Goal: Find specific fact: Find specific fact

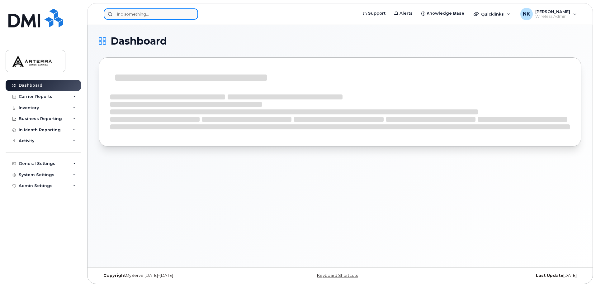
click at [160, 15] on input at bounding box center [151, 13] width 94 height 11
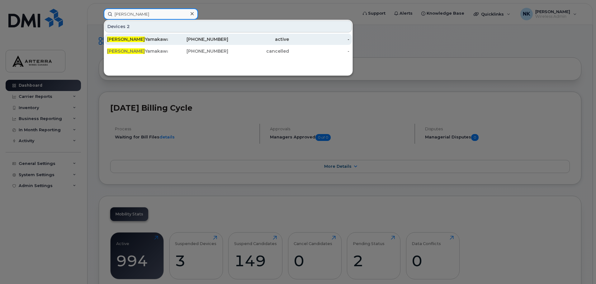
type input "[PERSON_NAME]"
click at [192, 38] on div "[PHONE_NUMBER]" at bounding box center [198, 39] width 61 height 6
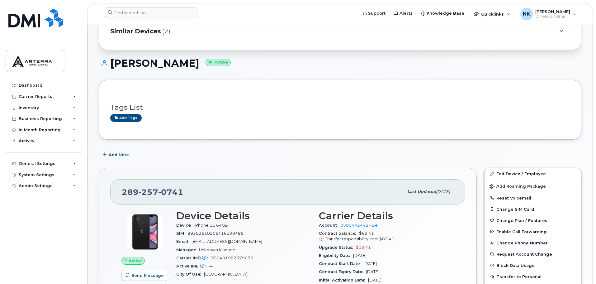
scroll to position [124, 0]
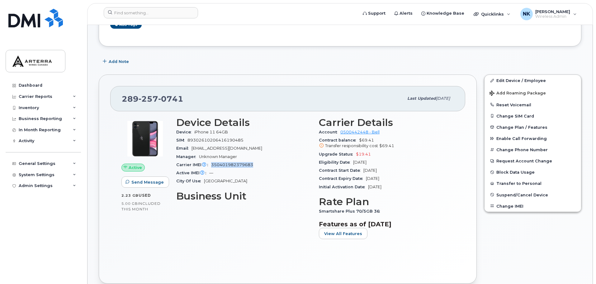
drag, startPoint x: 251, startPoint y: 165, endPoint x: 212, endPoint y: 166, distance: 39.5
click at [212, 166] on div "Carrier IMEI Carrier IMEI is reported during the last billing cycle or change o…" at bounding box center [243, 165] width 135 height 8
copy span "350401982379683"
drag, startPoint x: 230, startPoint y: 133, endPoint x: 195, endPoint y: 134, distance: 34.9
click at [195, 134] on span "iPhone 11 64GB" at bounding box center [212, 131] width 36 height 5
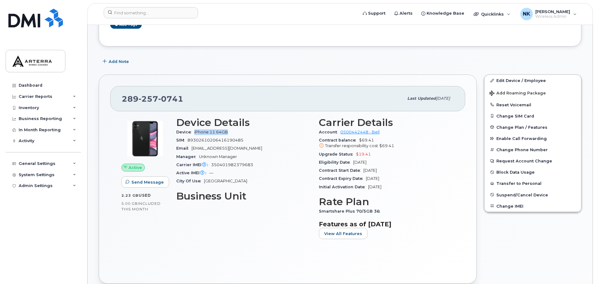
copy span "iPhone 11 64GB"
click at [261, 156] on div "Manager Unknown Manager" at bounding box center [243, 157] width 135 height 8
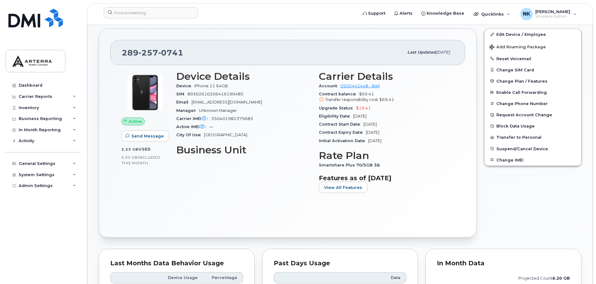
scroll to position [187, 0]
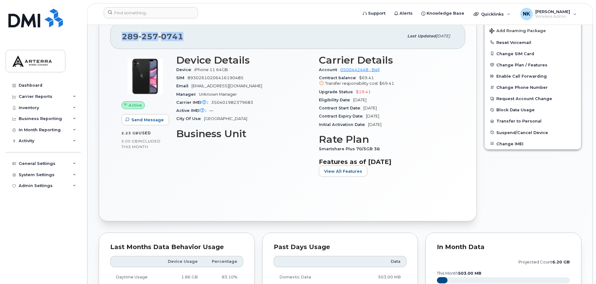
drag, startPoint x: 182, startPoint y: 37, endPoint x: 123, endPoint y: 40, distance: 59.5
click at [123, 40] on div "[PHONE_NUMBER]" at bounding box center [263, 36] width 282 height 13
copy span "[PHONE_NUMBER]"
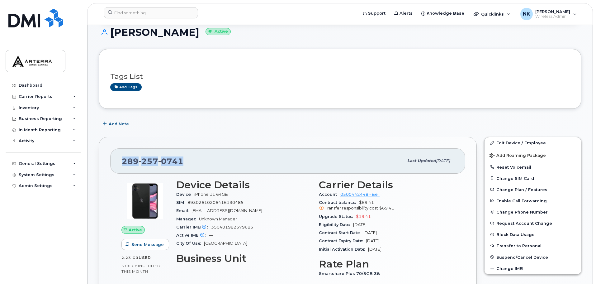
scroll to position [0, 0]
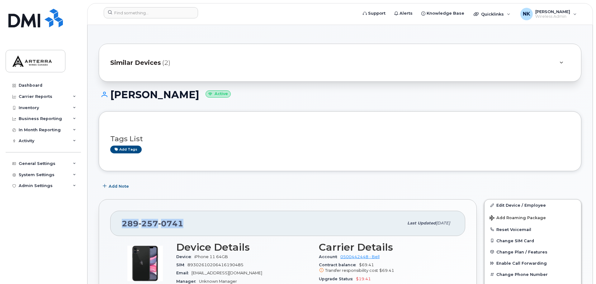
drag, startPoint x: 204, startPoint y: 96, endPoint x: 149, endPoint y: 96, distance: 55.7
click at [149, 96] on h1 "[PERSON_NAME] Active" at bounding box center [340, 94] width 482 height 11
copy h1 "Yamakawa"
